Goal: Obtain resource: Download file/media

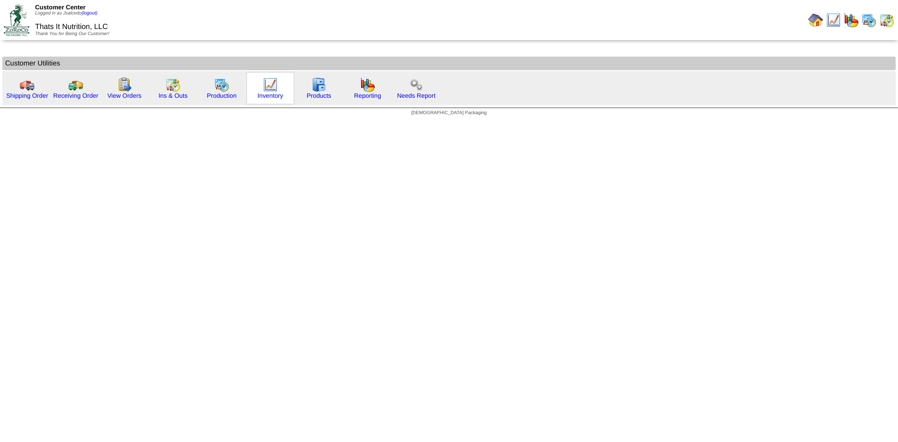
click at [269, 81] on img at bounding box center [270, 84] width 15 height 15
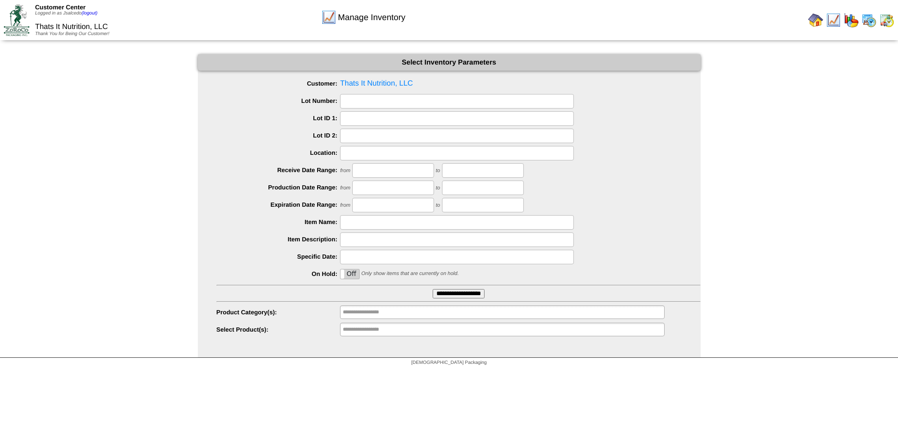
click at [465, 292] on input "**********" at bounding box center [459, 293] width 52 height 9
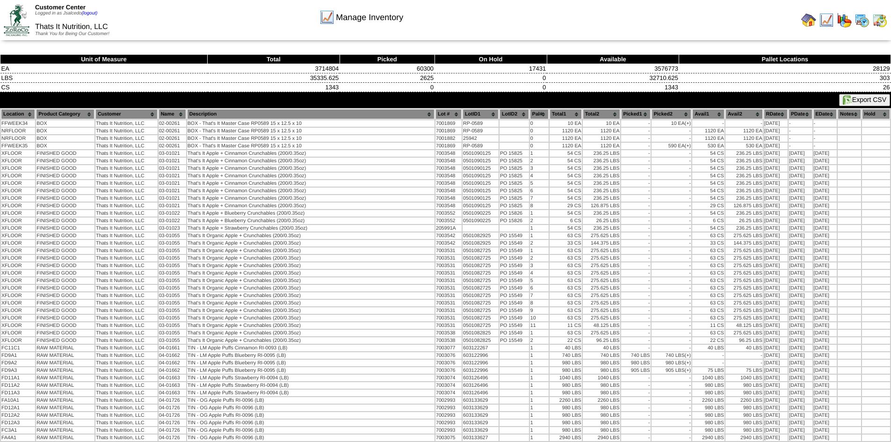
click at [868, 100] on button "Export CSV" at bounding box center [864, 100] width 51 height 12
